Goal: Entertainment & Leisure: Consume media (video, audio)

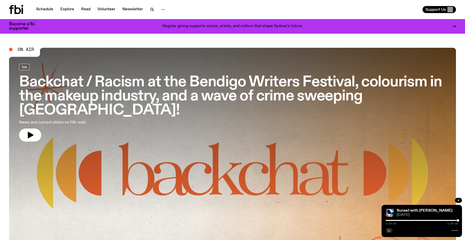
click at [387, 221] on div at bounding box center [421, 220] width 72 height 1
click at [46, 8] on link "Schedule" at bounding box center [44, 9] width 23 height 7
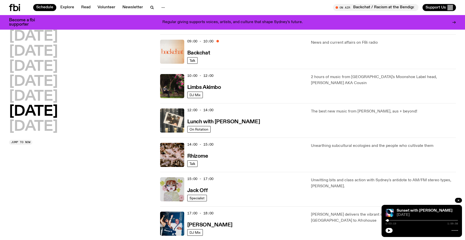
scroll to position [48, 0]
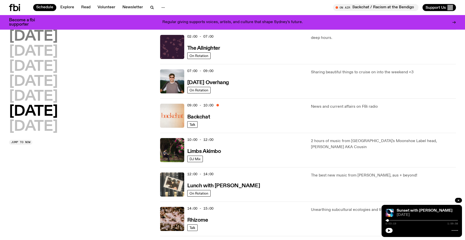
click at [38, 38] on h2 "[DATE]" at bounding box center [33, 37] width 49 height 14
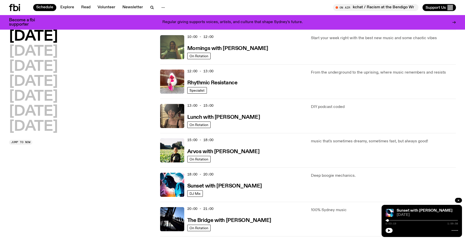
scroll to position [89, 0]
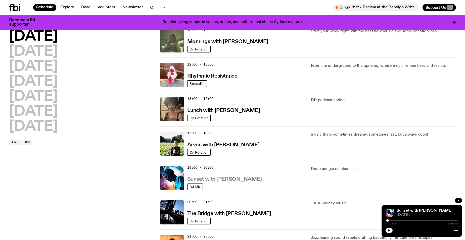
click at [208, 179] on h3 "Sunset with [PERSON_NAME]" at bounding box center [224, 179] width 75 height 5
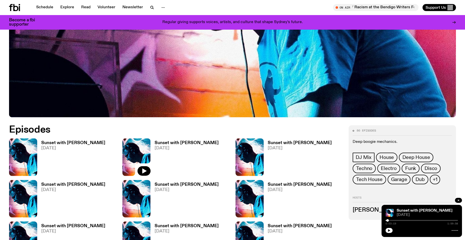
scroll to position [248, 0]
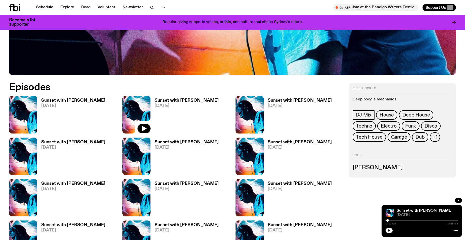
click at [275, 101] on h3 "Sunset with [PERSON_NAME]" at bounding box center [299, 100] width 64 height 4
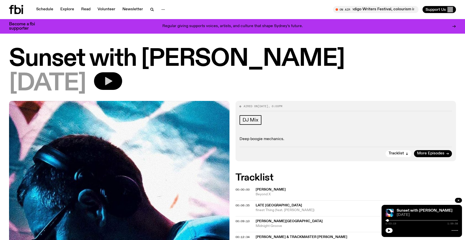
click at [113, 77] on icon "button" at bounding box center [108, 81] width 10 height 10
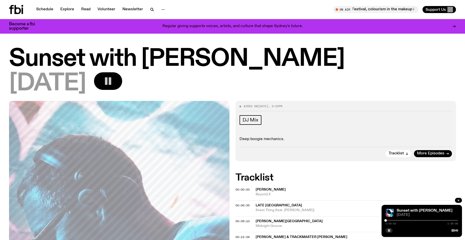
click at [389, 220] on div at bounding box center [421, 220] width 72 height 1
click at [392, 220] on div at bounding box center [421, 220] width 72 height 1
click at [390, 221] on div "0:10:31 1:59:58" at bounding box center [421, 222] width 72 height 6
click at [390, 221] on div at bounding box center [355, 220] width 72 height 1
click at [388, 221] on div at bounding box center [353, 220] width 72 height 1
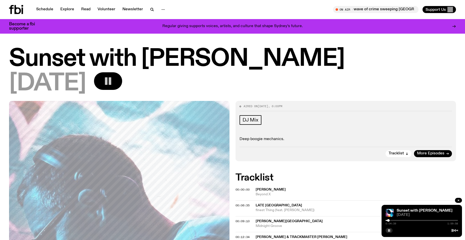
click at [387, 220] on div at bounding box center [352, 220] width 72 height 1
click at [397, 221] on div at bounding box center [421, 220] width 72 height 1
click at [395, 221] on div at bounding box center [361, 220] width 72 height 1
click at [397, 221] on div at bounding box center [397, 220] width 3 height 3
click at [415, 220] on div at bounding box center [421, 220] width 72 height 1
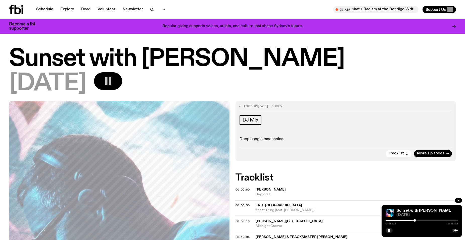
click at [414, 221] on div at bounding box center [414, 220] width 3 height 3
click at [413, 221] on div at bounding box center [413, 220] width 3 height 3
click at [414, 221] on div at bounding box center [413, 220] width 3 height 3
